Goal: Entertainment & Leisure: Browse casually

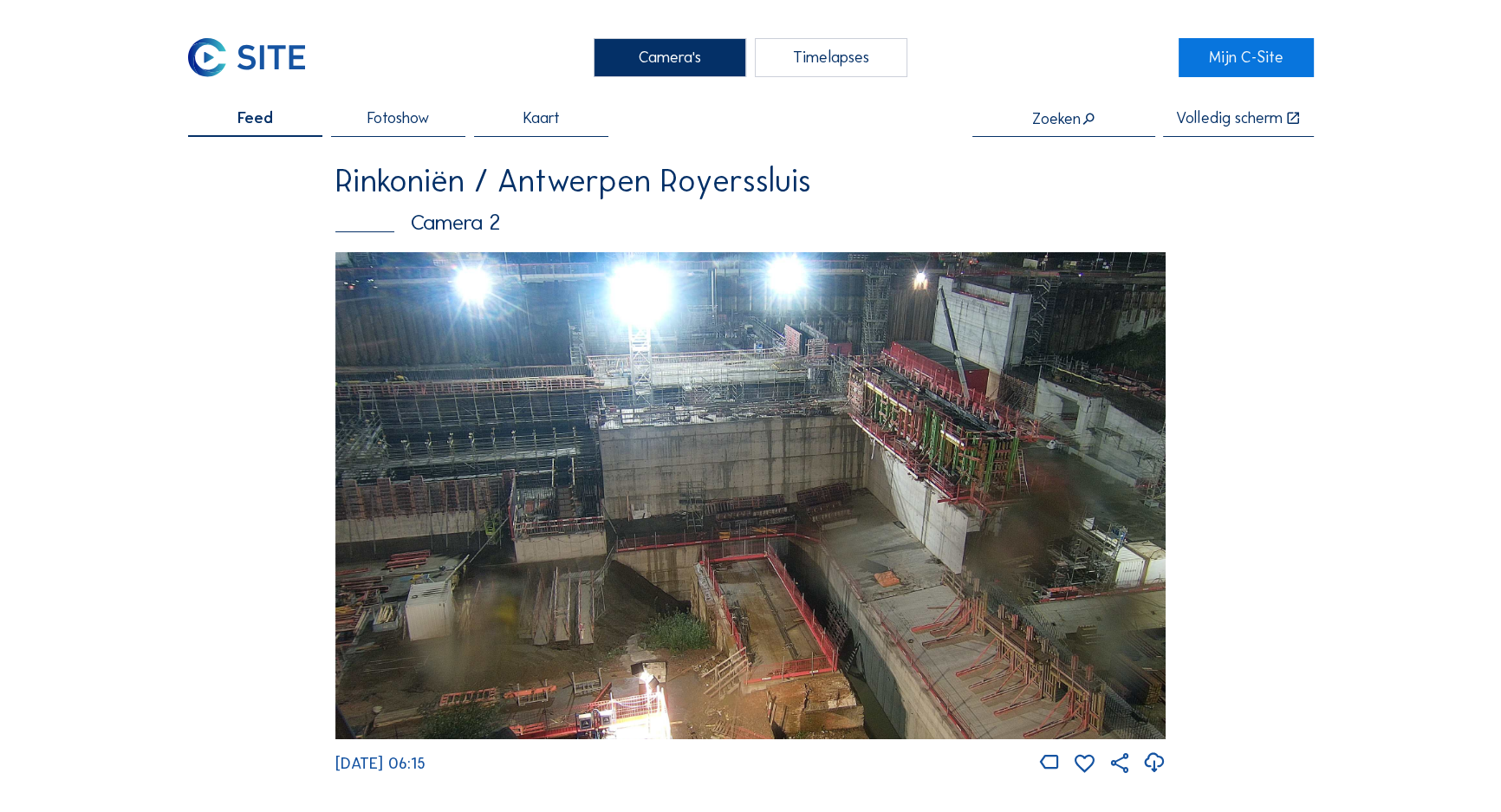
click at [633, 69] on div "Camera's" at bounding box center [670, 58] width 153 height 40
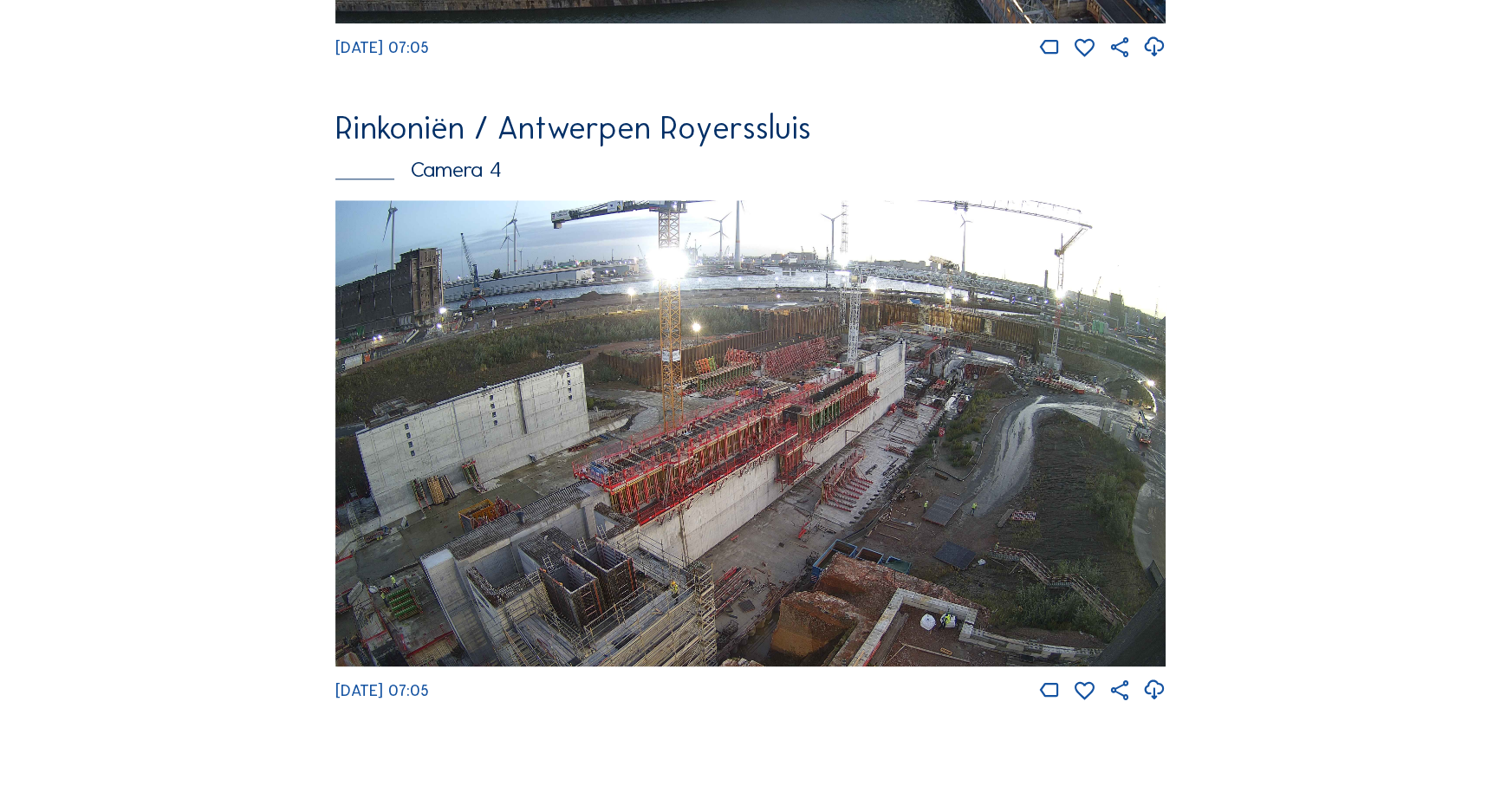
scroll to position [2699, 0]
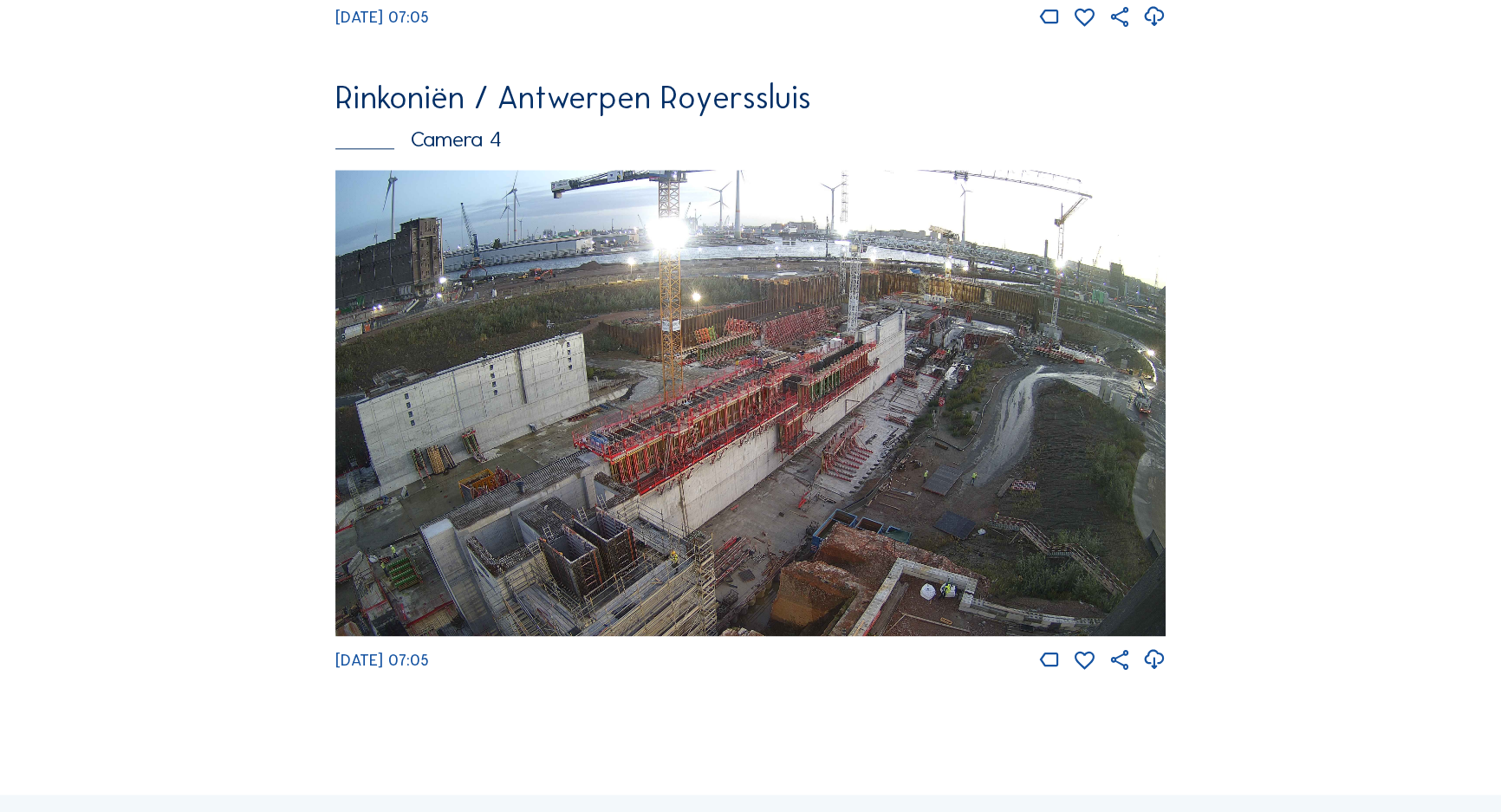
click at [937, 337] on img at bounding box center [750, 403] width 830 height 467
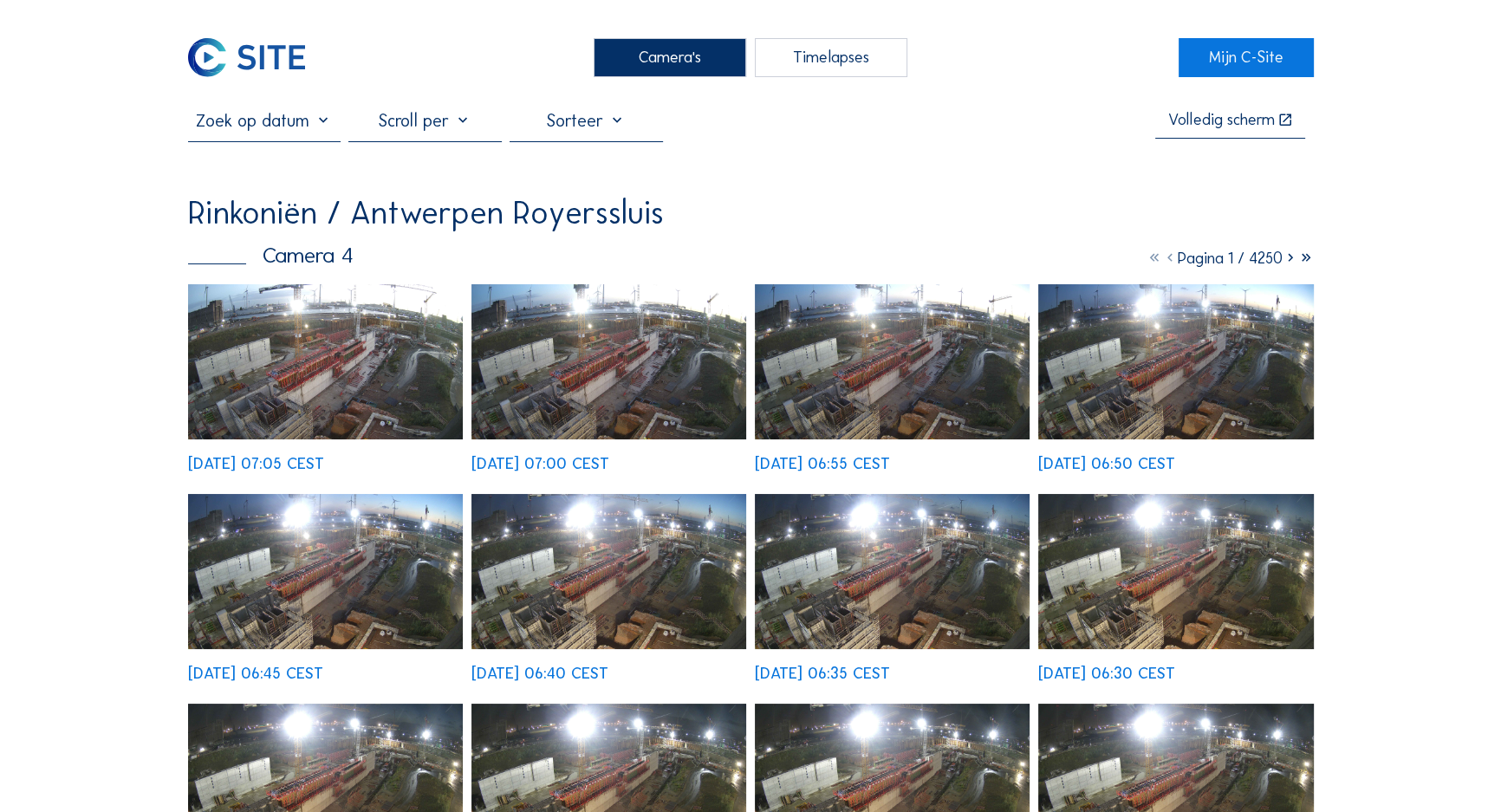
click at [287, 315] on img at bounding box center [326, 361] width 276 height 155
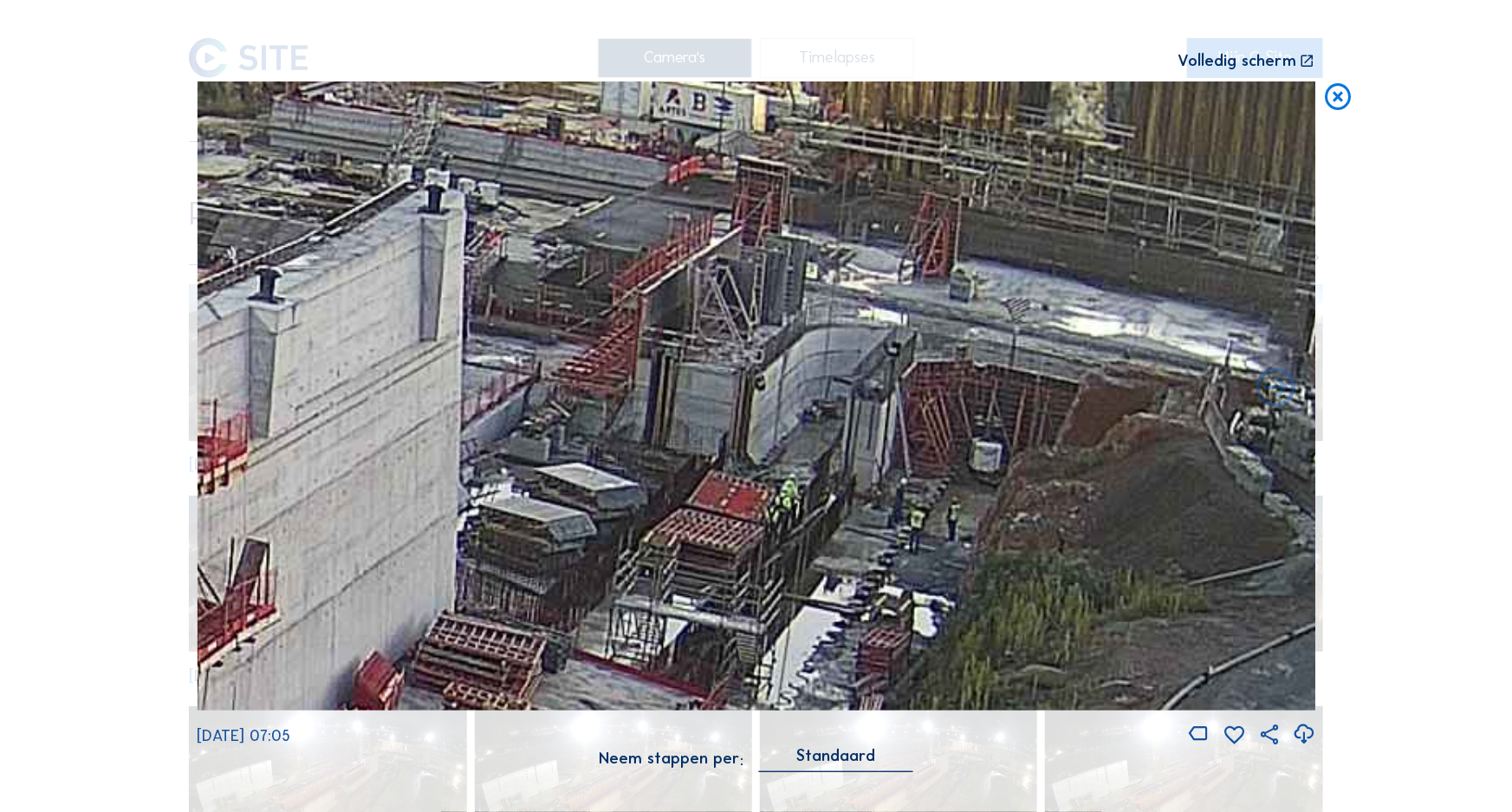
drag, startPoint x: 1070, startPoint y: 291, endPoint x: 827, endPoint y: 369, distance: 255.2
click at [827, 369] on img at bounding box center [756, 396] width 1118 height 629
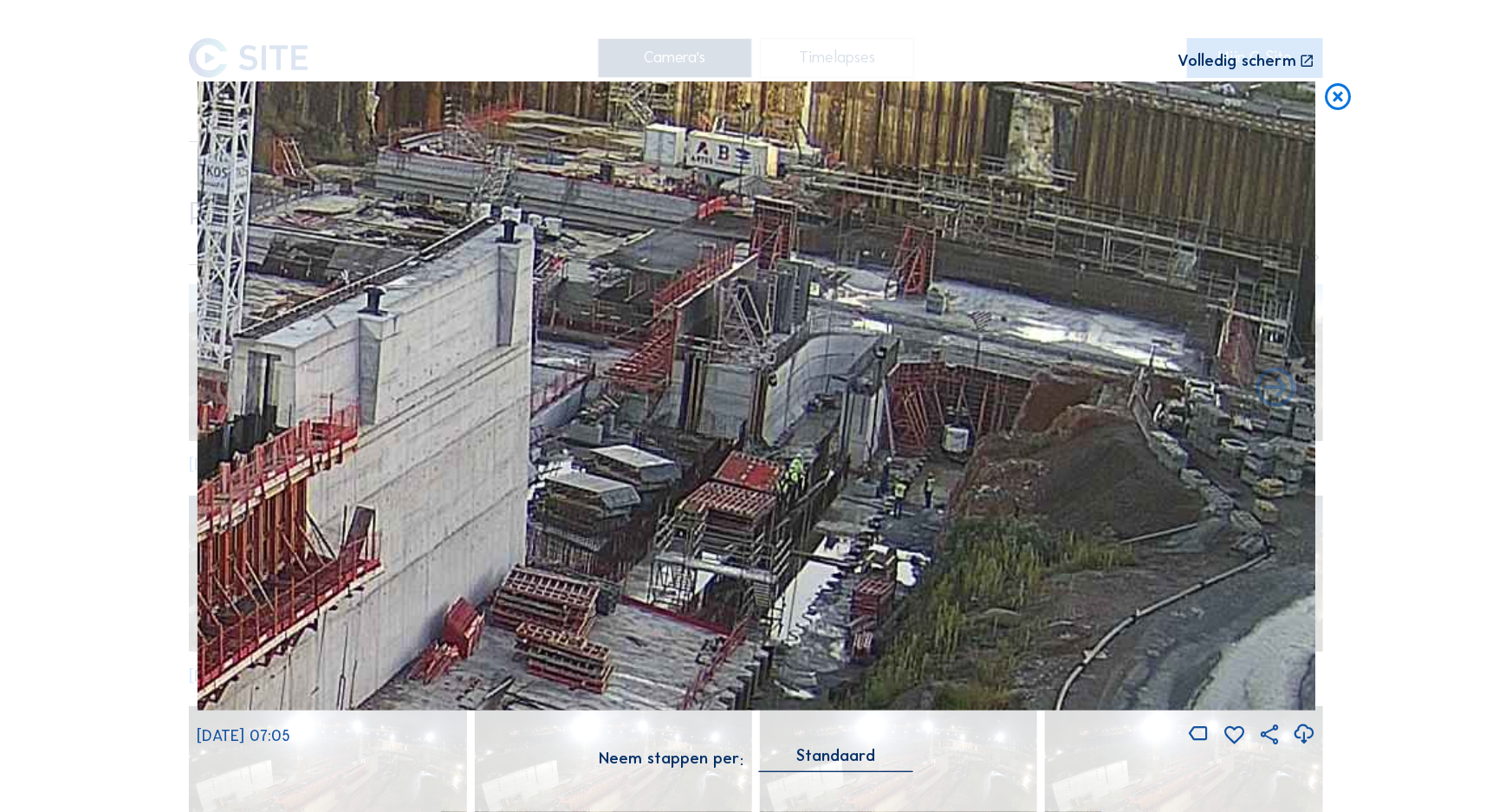
click at [1329, 104] on icon at bounding box center [1339, 97] width 32 height 32
